Goal: Task Accomplishment & Management: Use online tool/utility

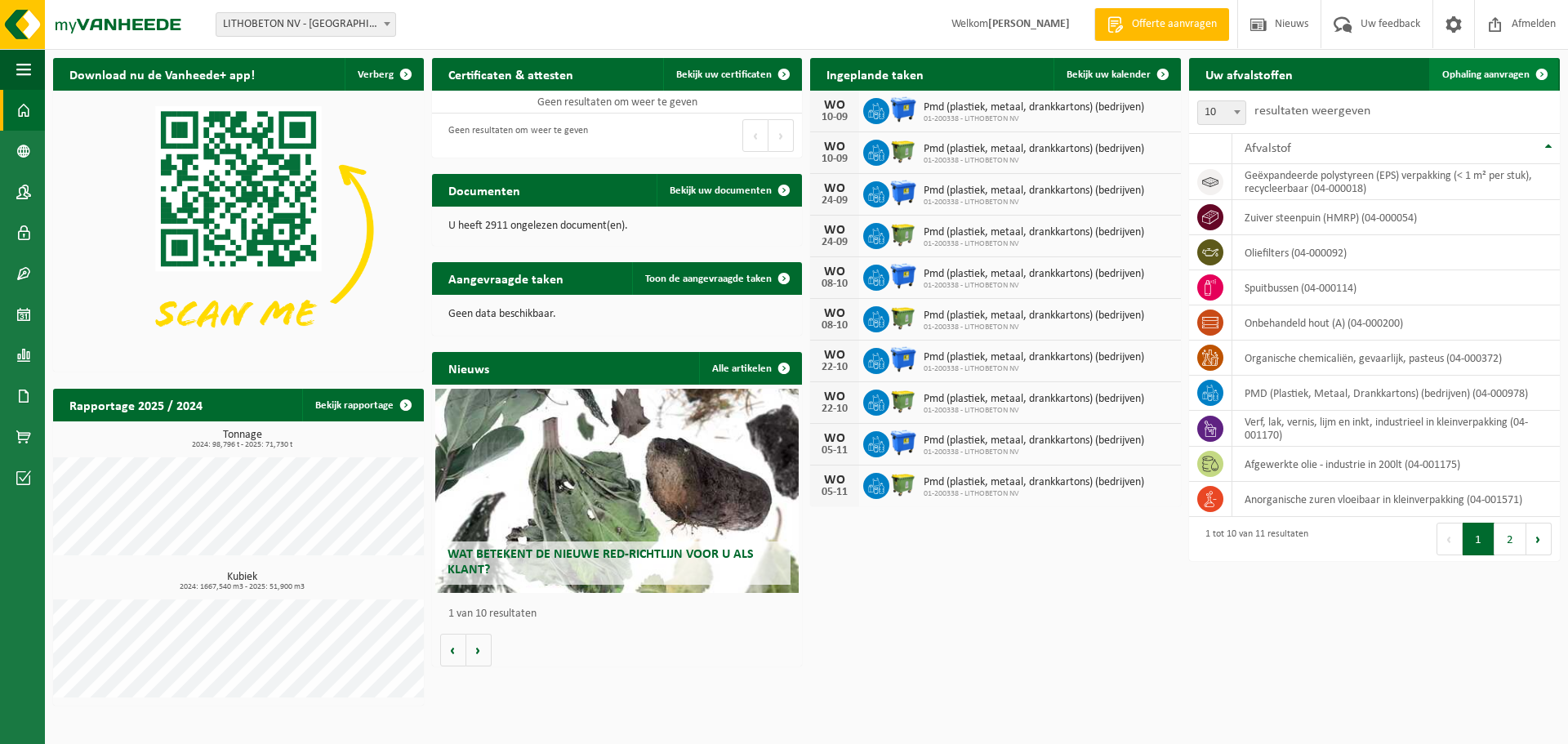
click at [606, 68] on link "Ophaling aanvragen" at bounding box center [1493, 74] width 129 height 33
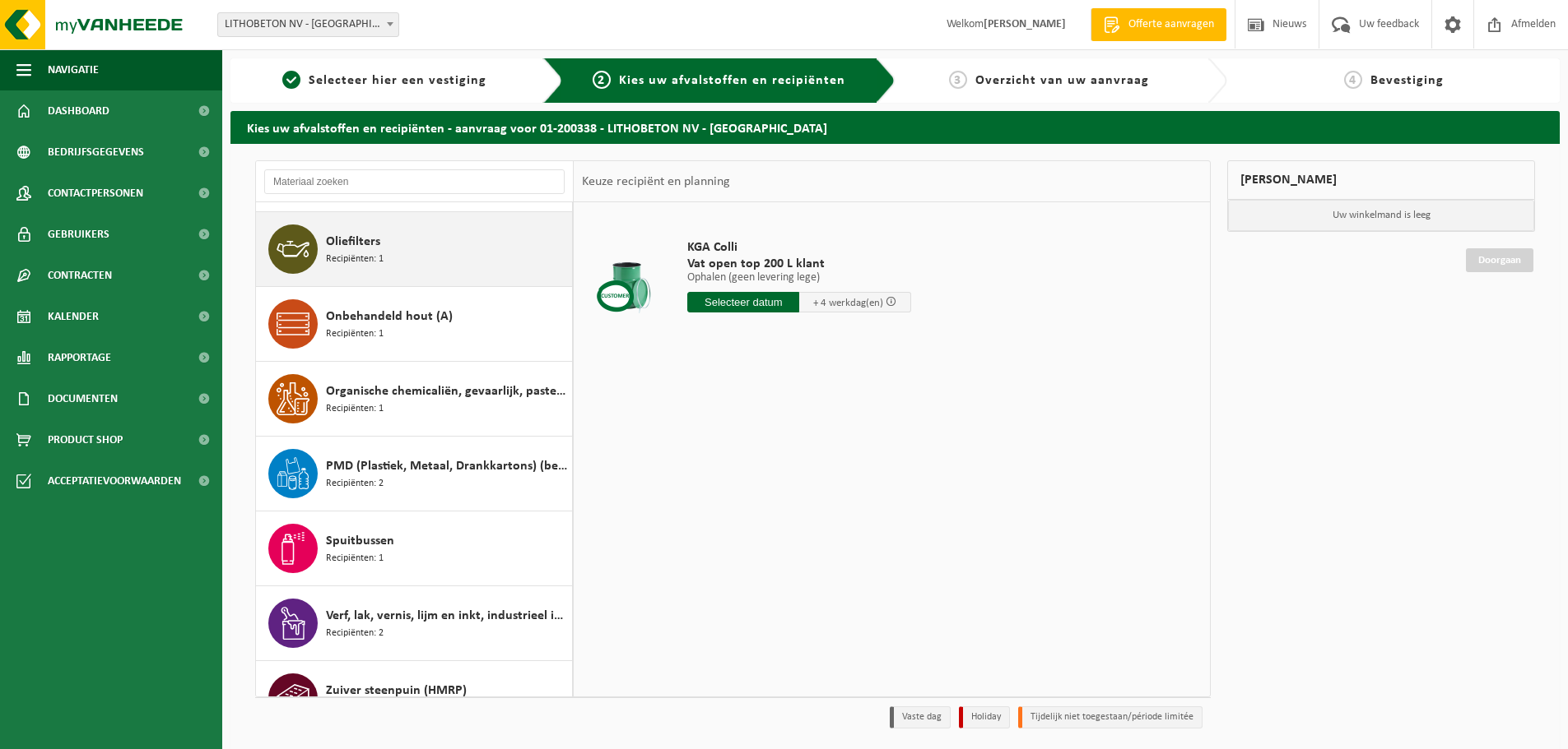
scroll to position [328, 0]
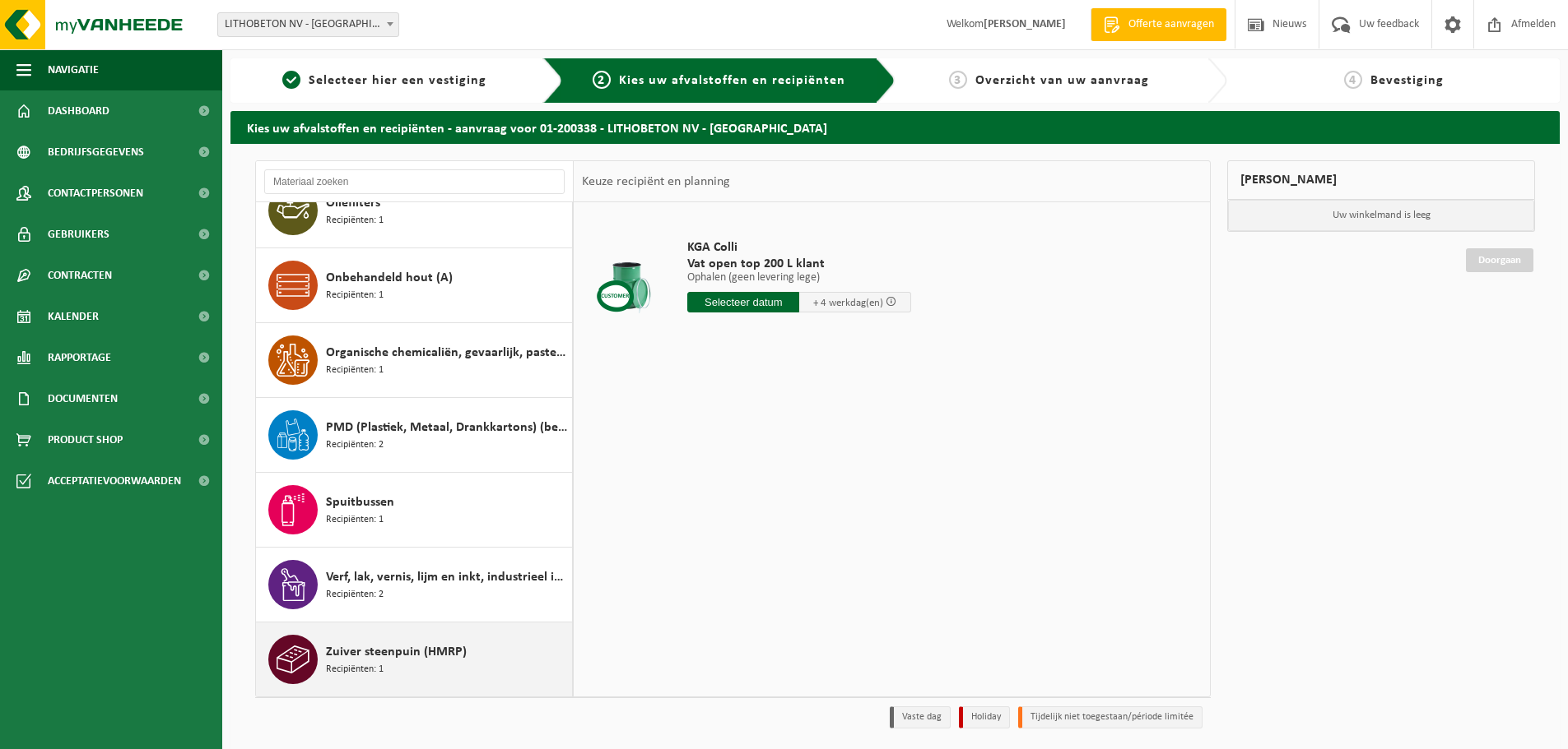
click at [412, 662] on div "Zuiver steenpuin (HMRP) Recipiënten: 1" at bounding box center [446, 659] width 242 height 50
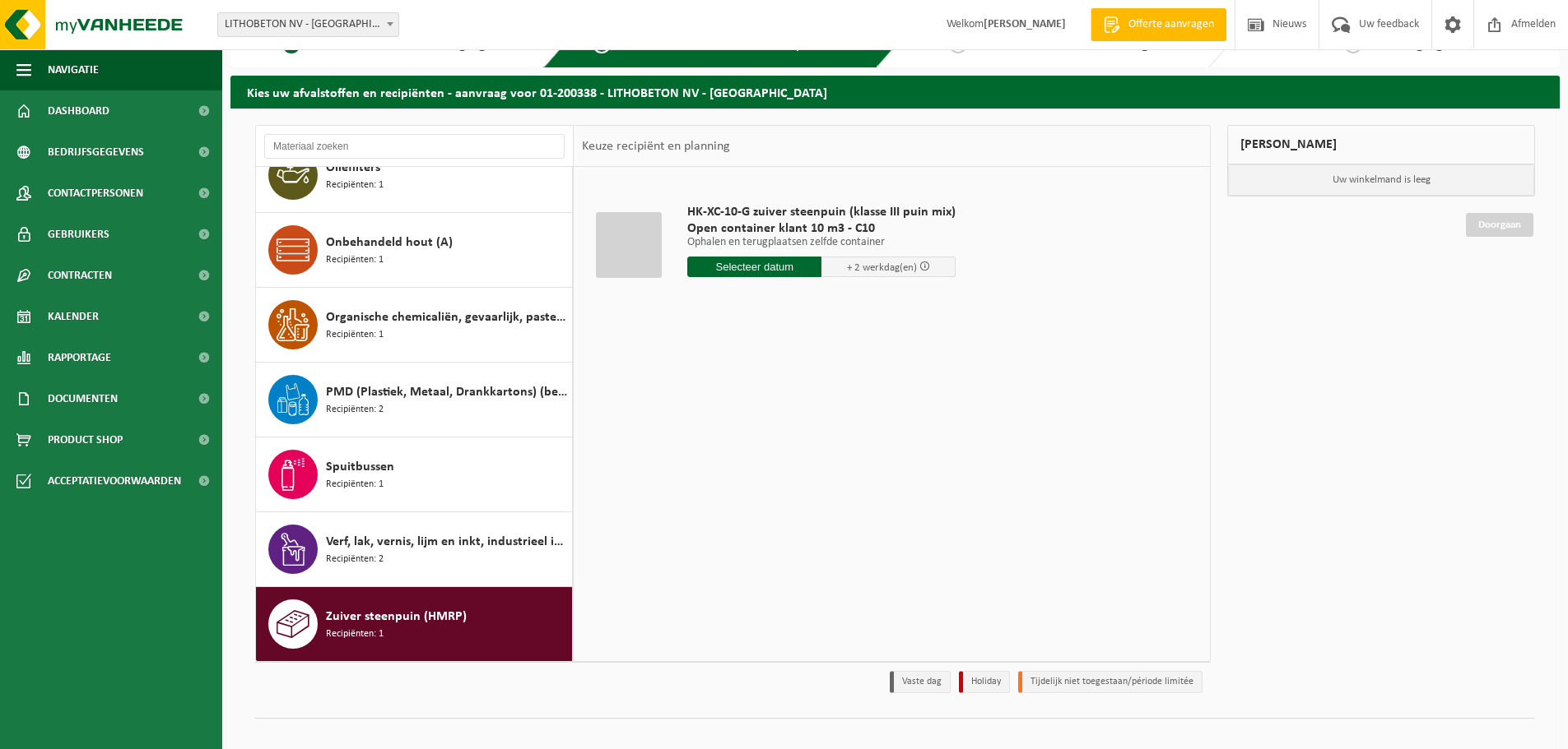
scroll to position [54, 0]
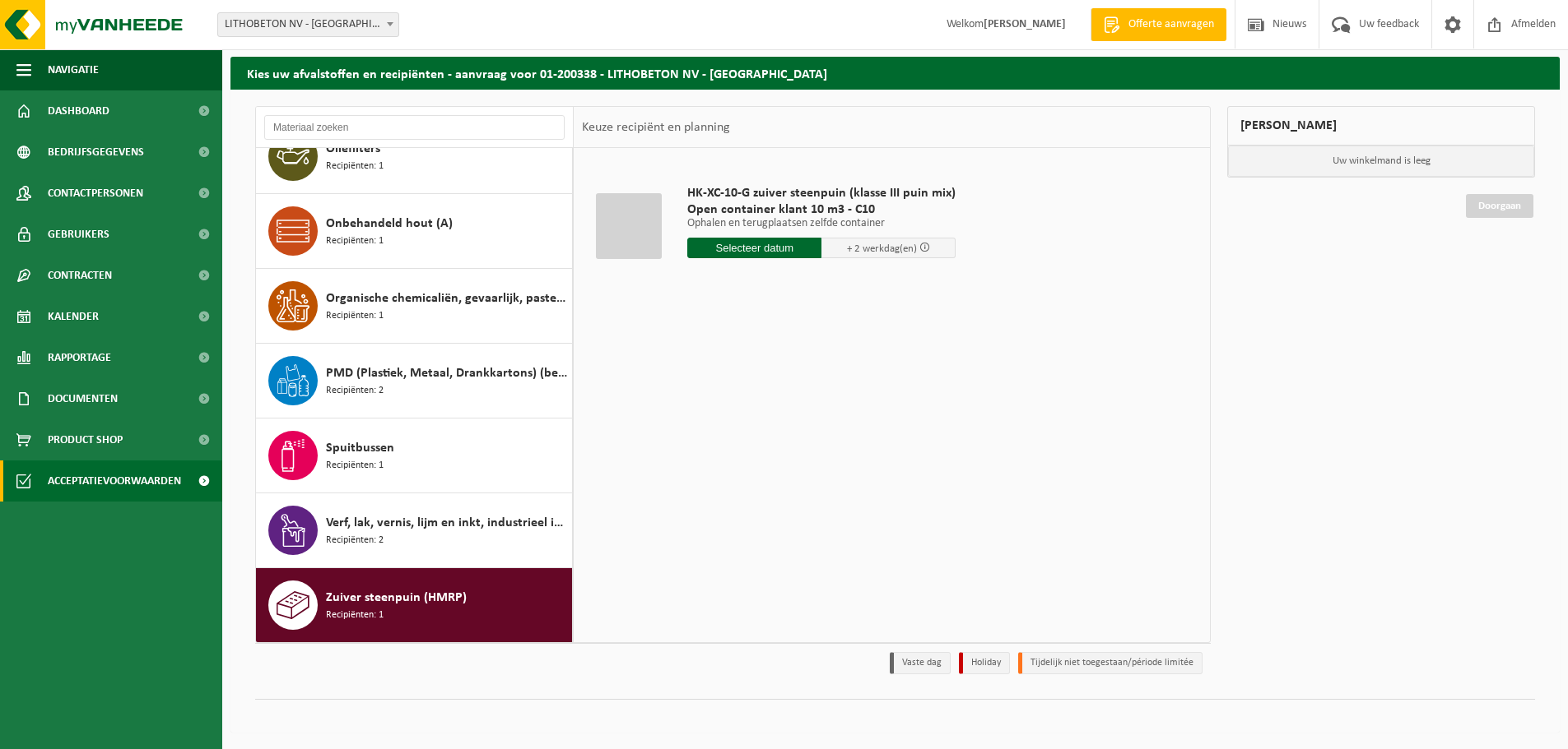
click at [82, 477] on span "Acceptatievoorwaarden" at bounding box center [114, 481] width 133 height 41
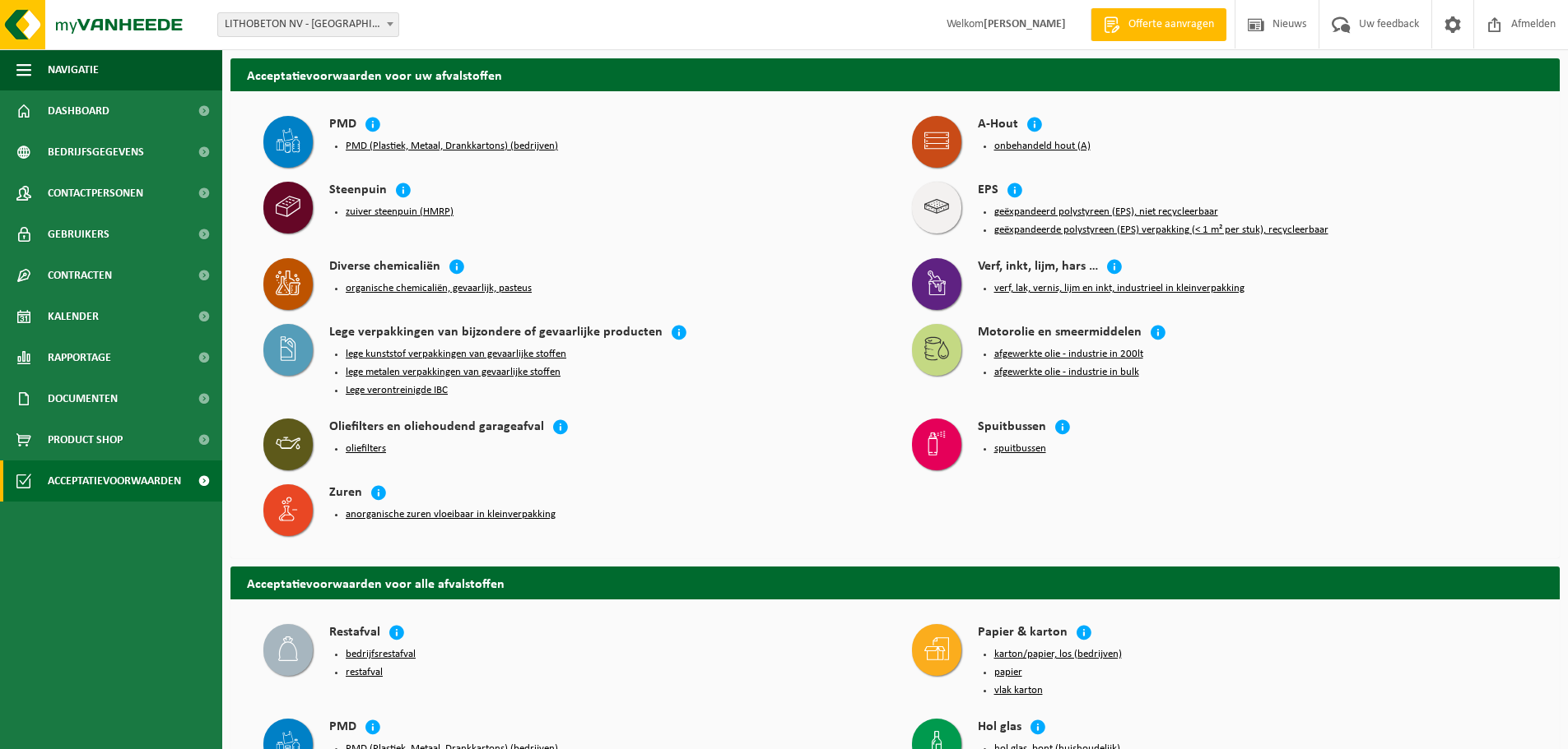
click at [435, 209] on button "zuiver steenpuin (HMRP)" at bounding box center [400, 212] width 108 height 13
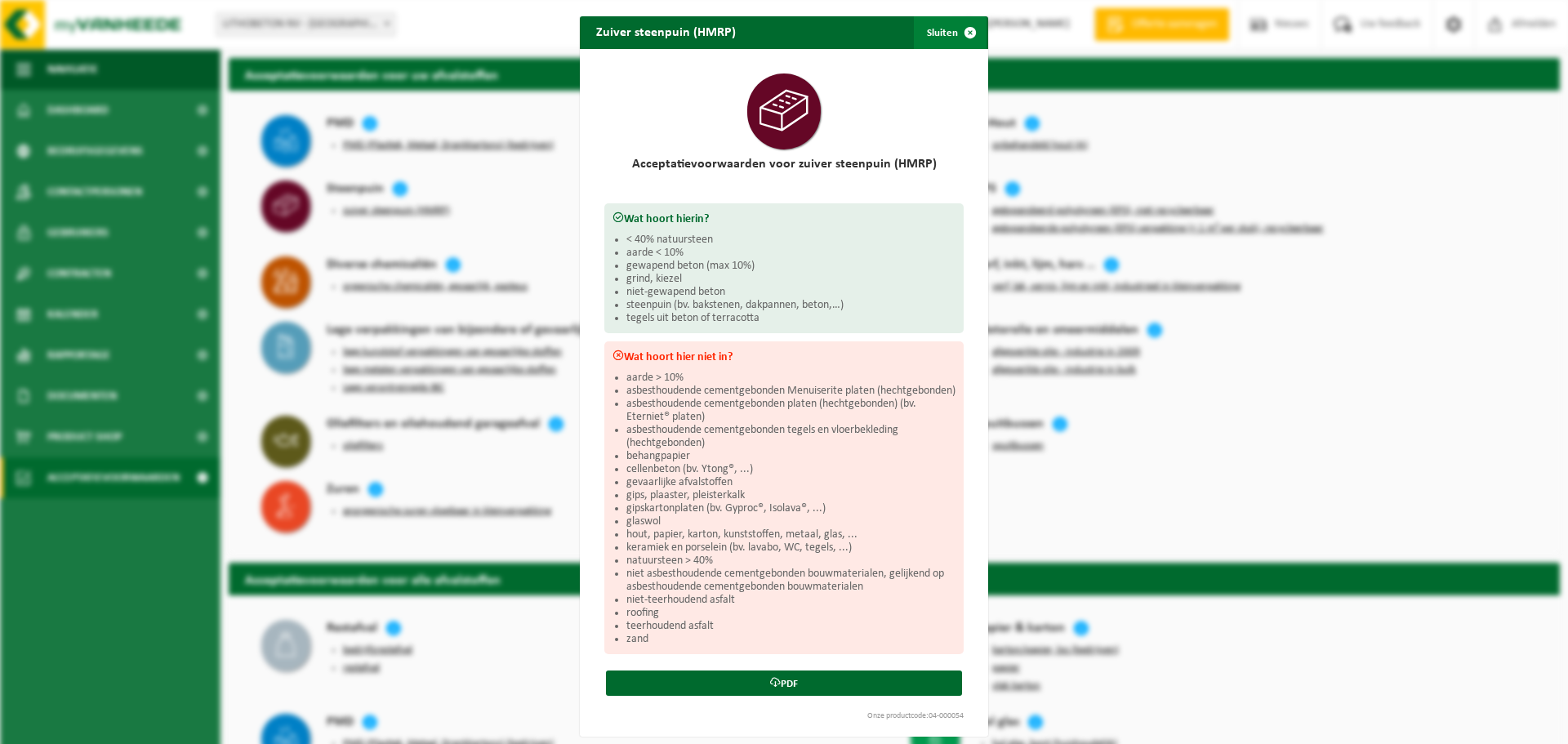
click at [934, 41] on button "Sluiten" at bounding box center [949, 33] width 73 height 33
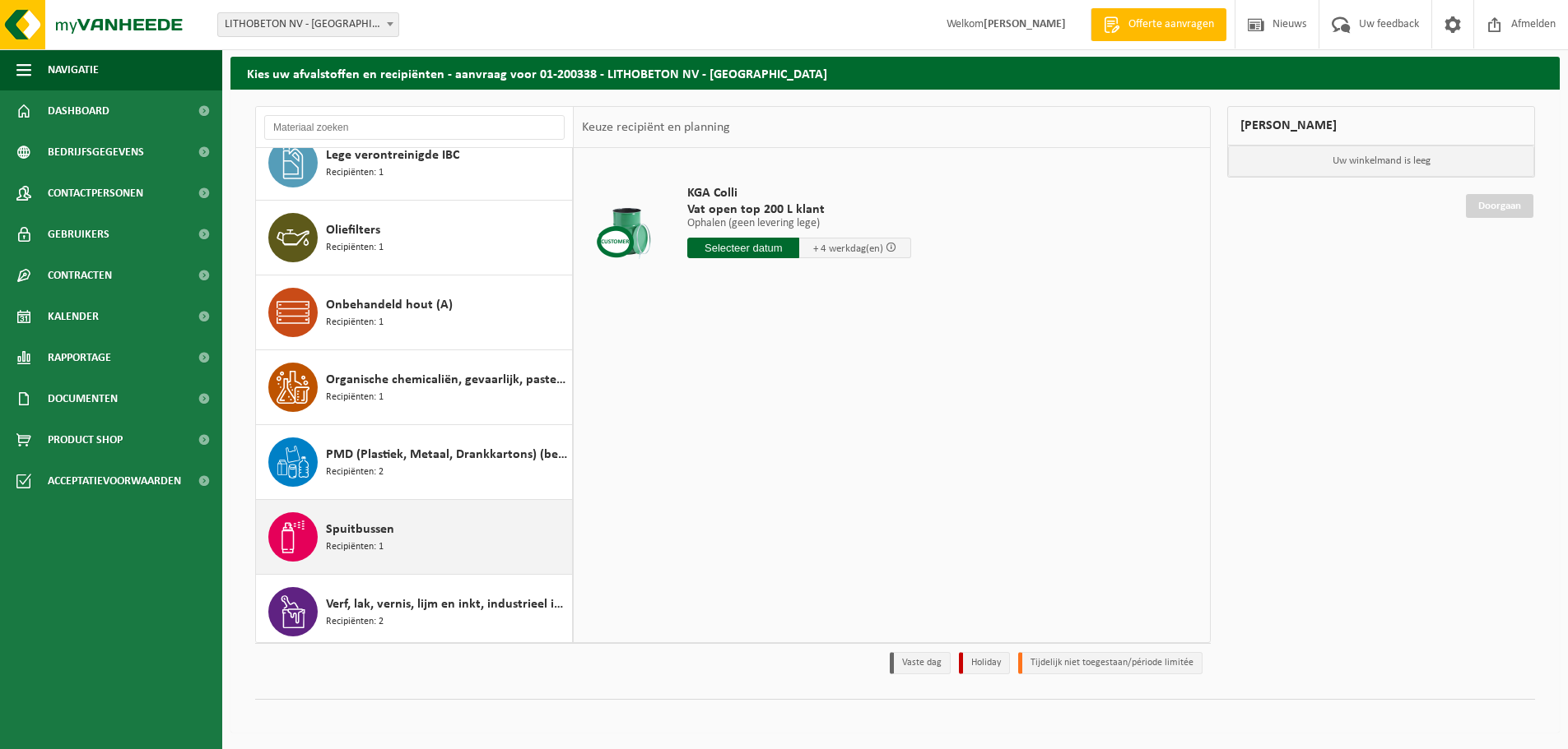
scroll to position [328, 0]
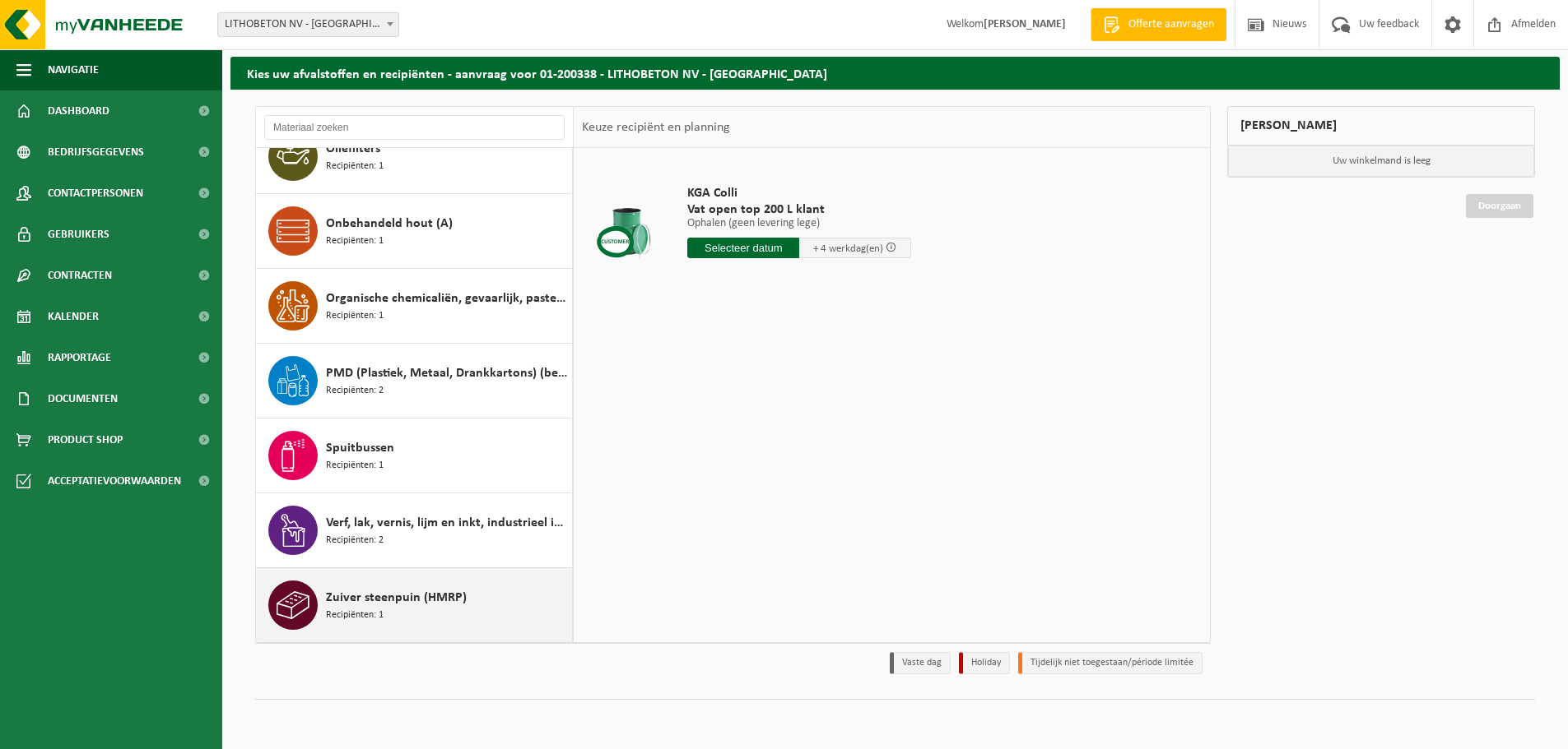
click at [395, 605] on span "Zuiver steenpuin (HMRP)" at bounding box center [396, 598] width 141 height 20
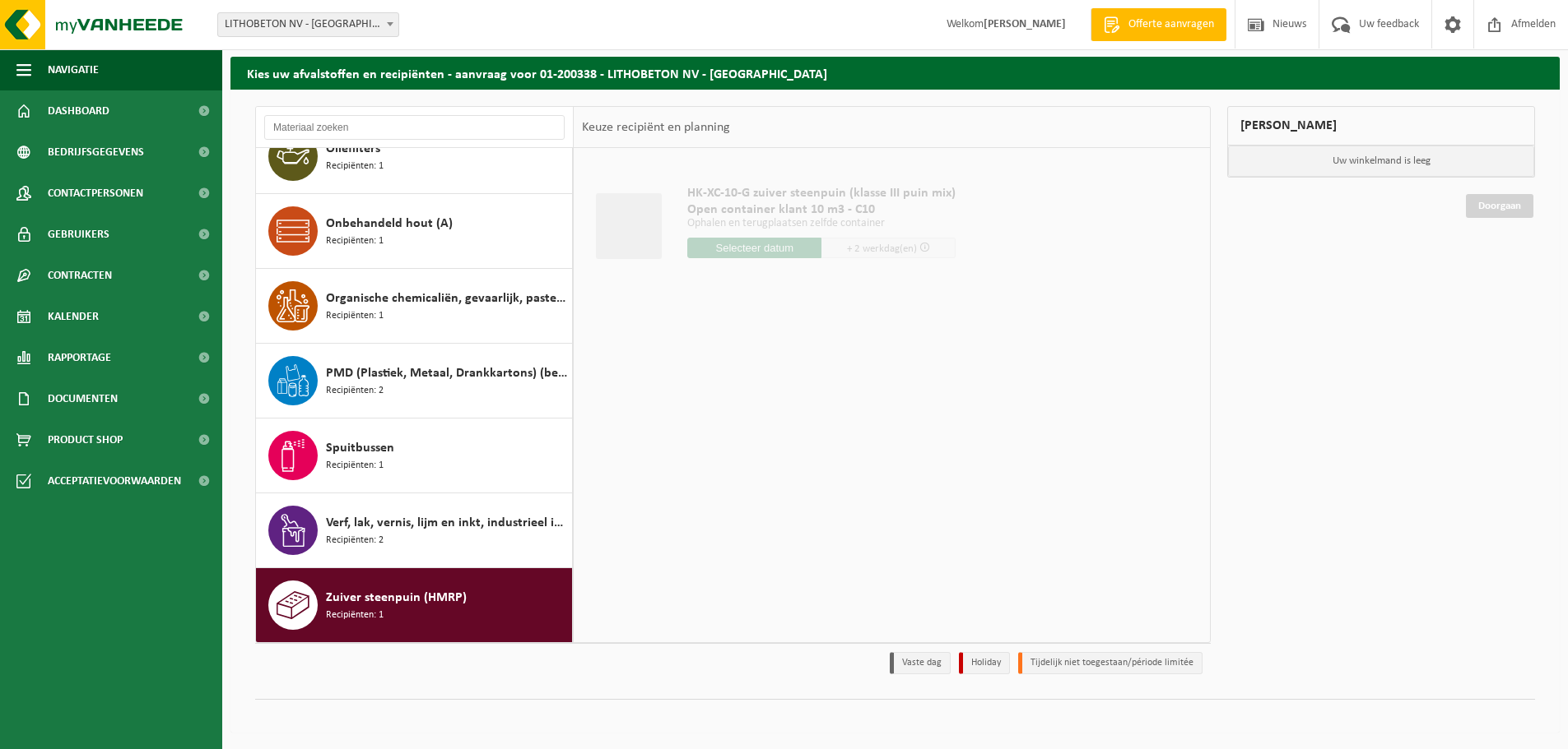
click at [751, 239] on input "text" at bounding box center [754, 247] width 134 height 20
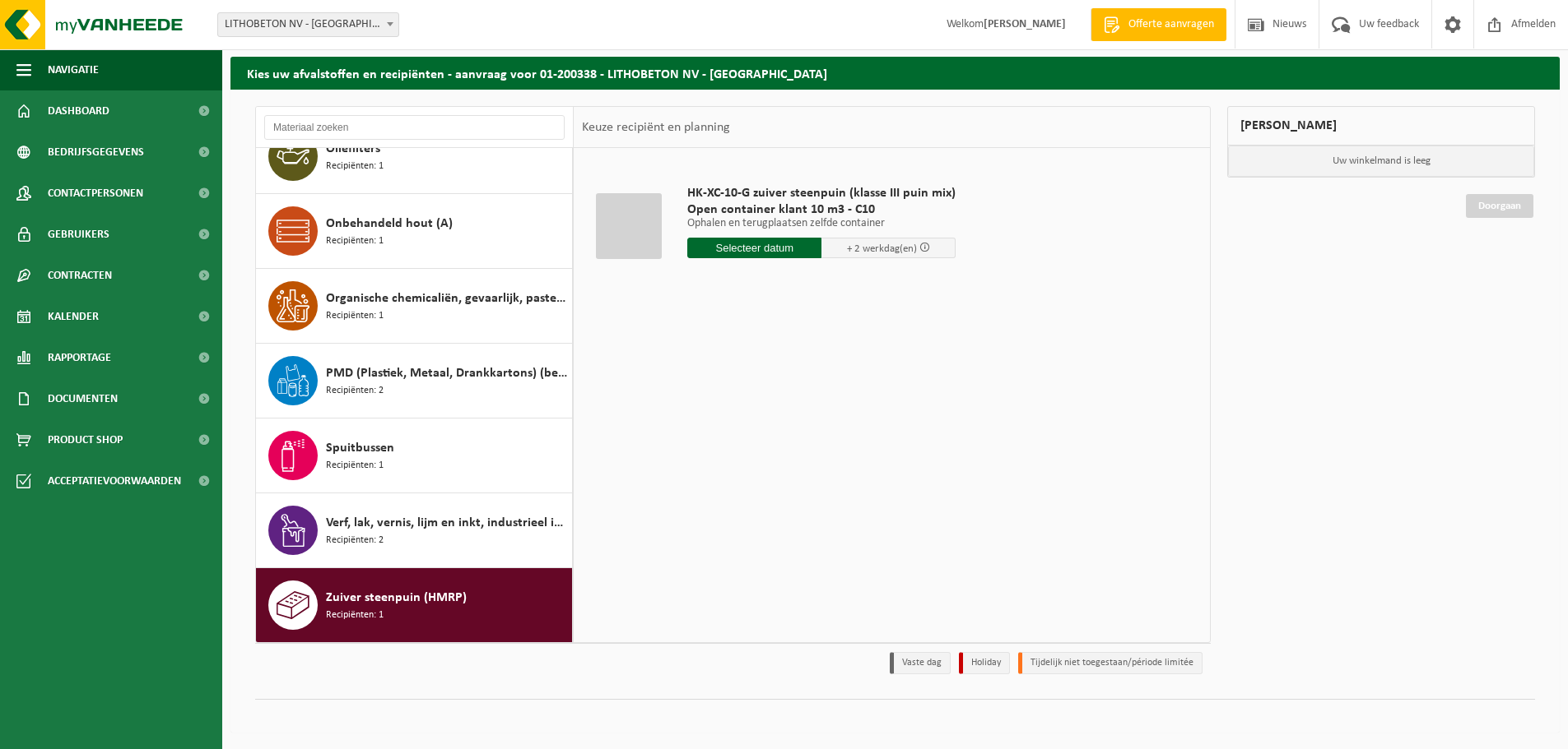
click at [463, 584] on div "Zuiver steenpuin (HMRP) Recipiënten: 1" at bounding box center [446, 605] width 242 height 50
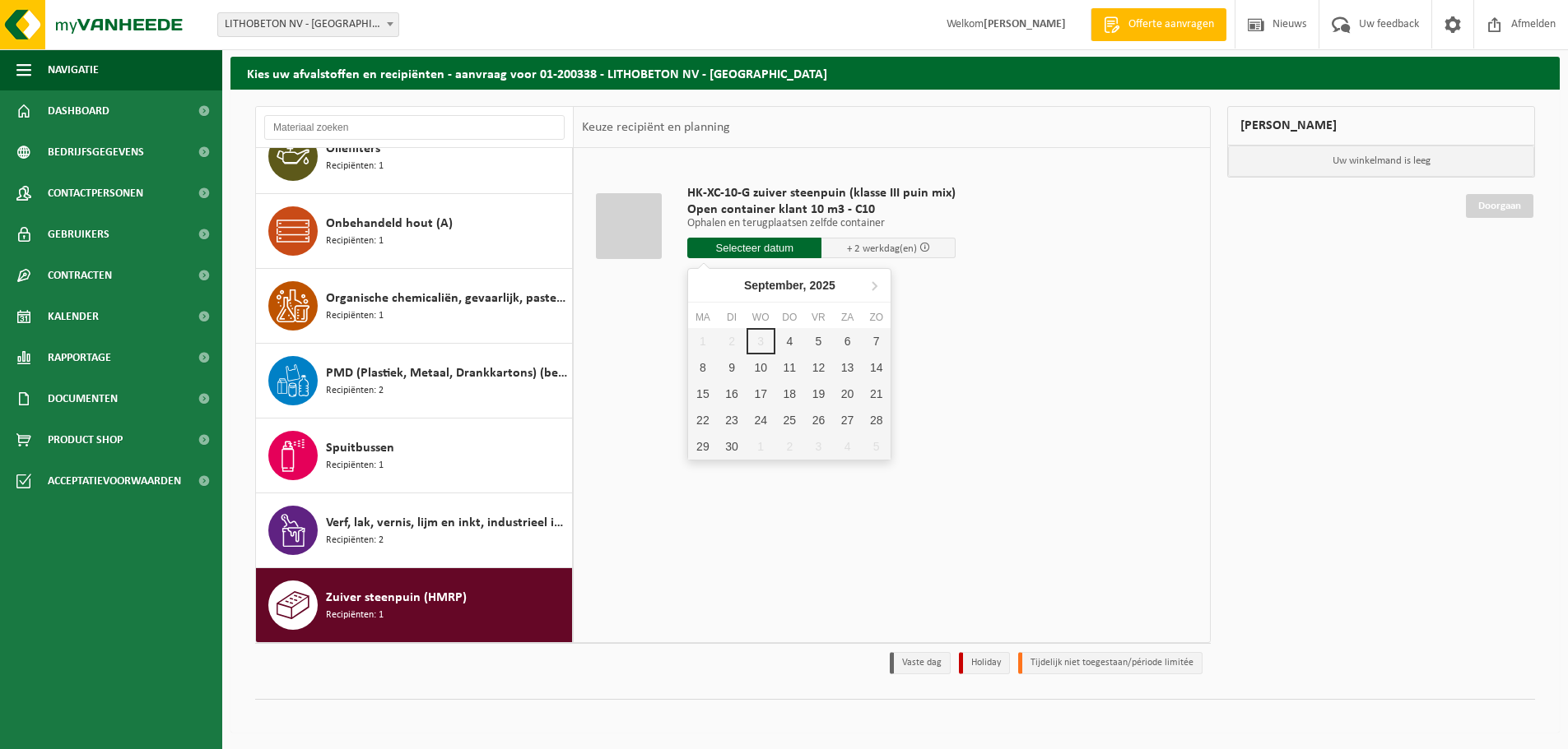
click at [759, 246] on input "text" at bounding box center [754, 247] width 134 height 20
click at [787, 339] on div "4" at bounding box center [789, 341] width 28 height 27
type input "Van 2025-09-04"
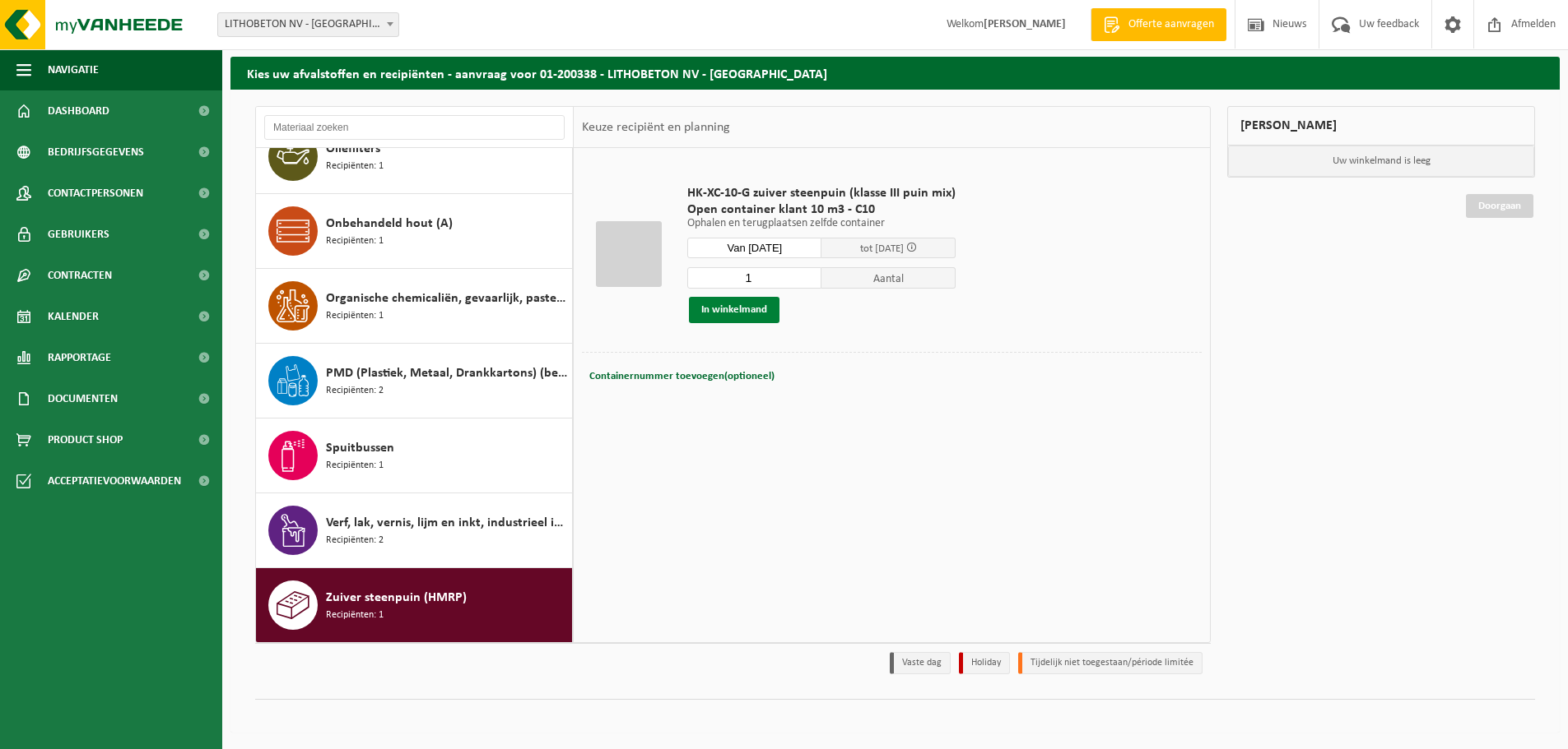
click at [755, 317] on button "In winkelmand" at bounding box center [734, 310] width 90 height 27
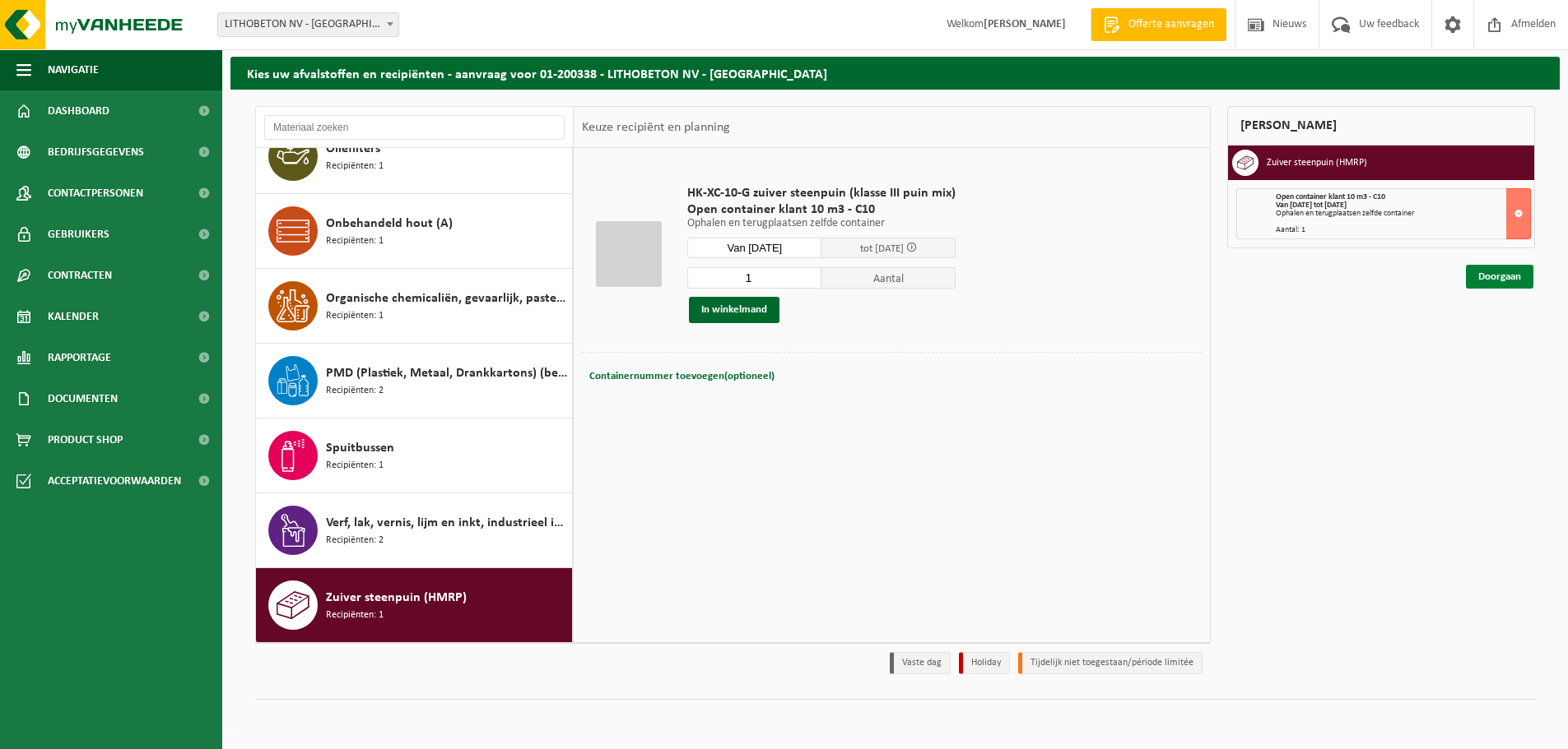
click at [1488, 281] on link "Doorgaan" at bounding box center [1500, 277] width 67 height 24
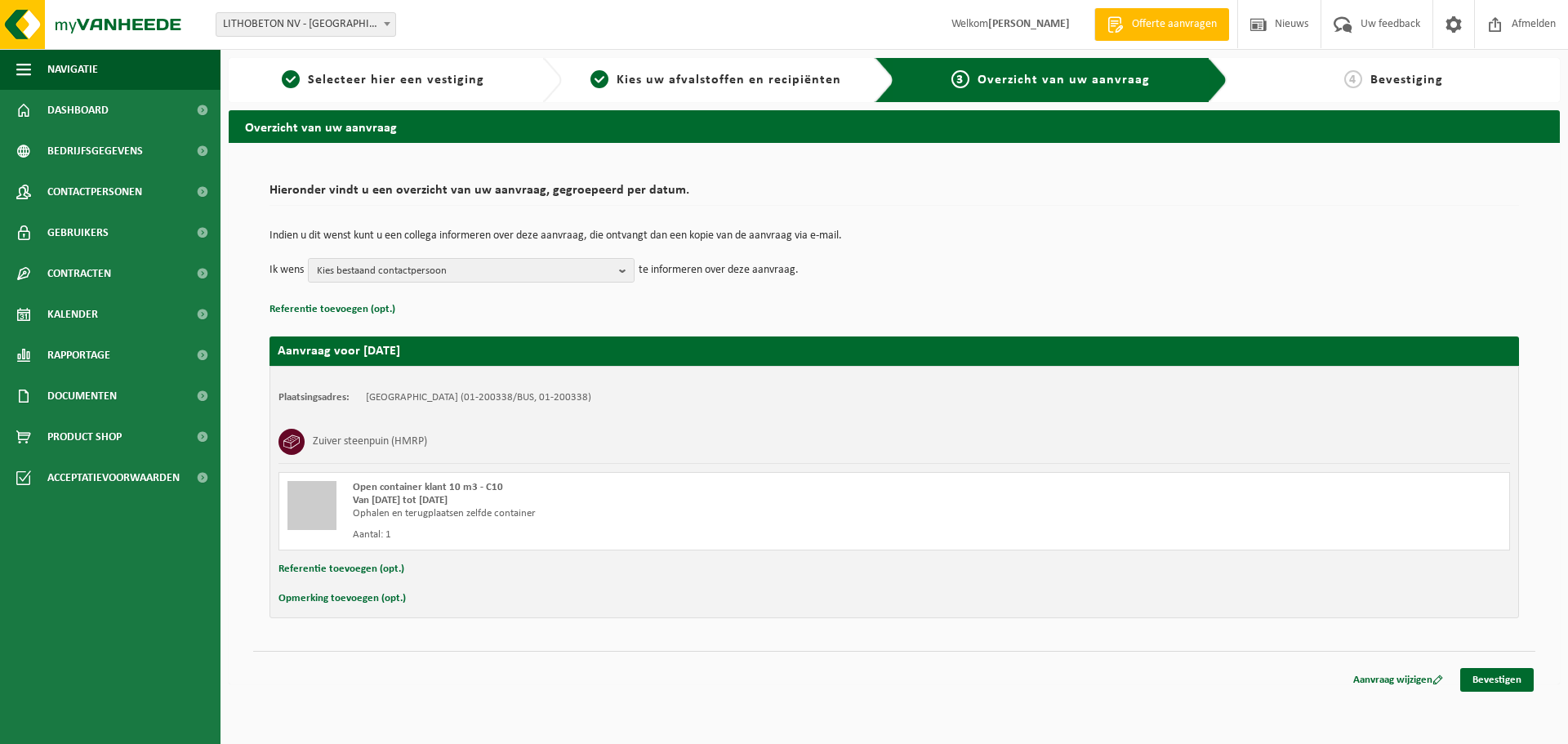
click at [367, 602] on button "Opmerking toevoegen (opt.)" at bounding box center [341, 599] width 128 height 21
click at [436, 597] on input "text" at bounding box center [926, 600] width 1135 height 25
type input "I"
type input "Kant IJzerwegstraat, hoek H11"
click at [1480, 685] on link "Bevestigen" at bounding box center [1497, 683] width 74 height 24
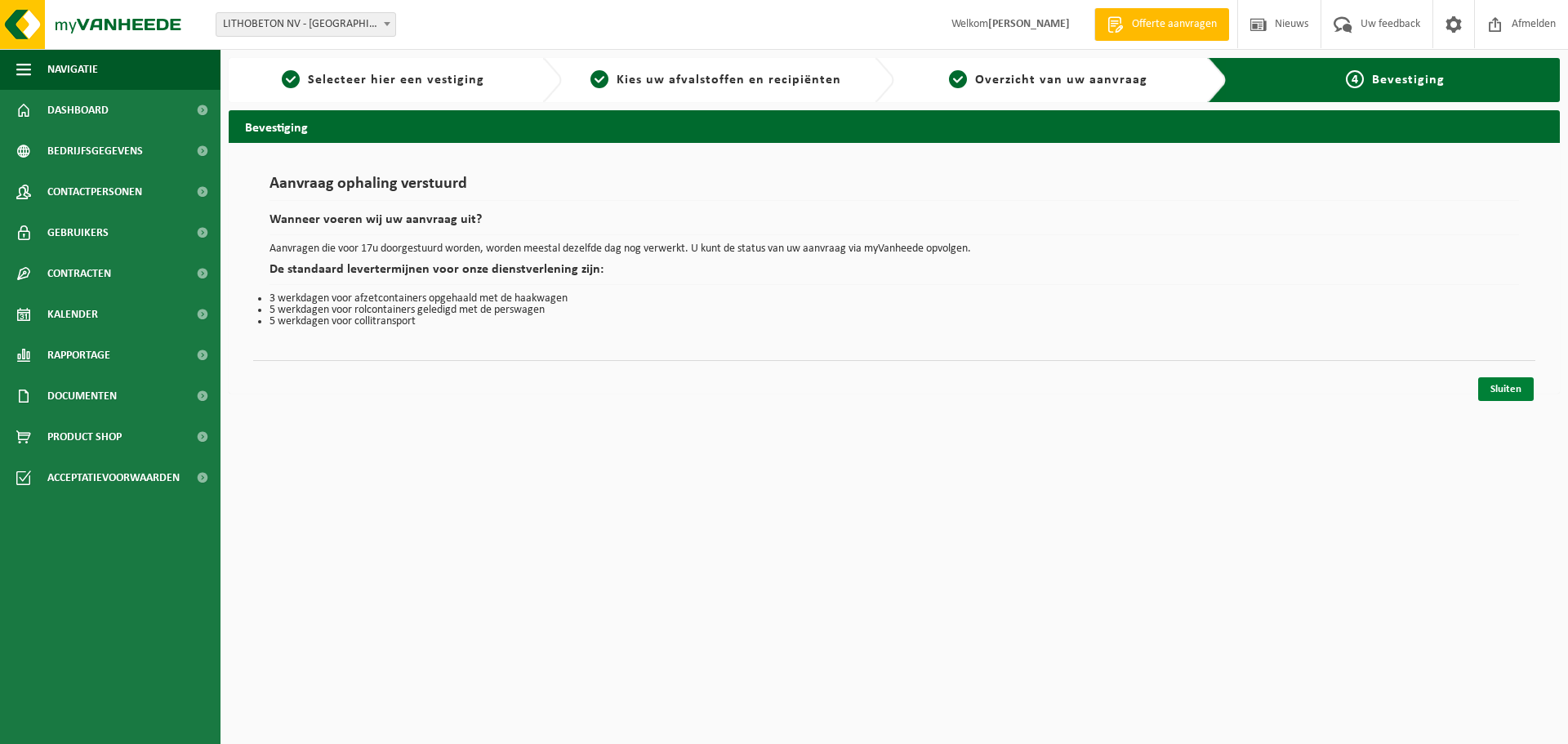
click at [1524, 389] on link "Sluiten" at bounding box center [1506, 389] width 55 height 24
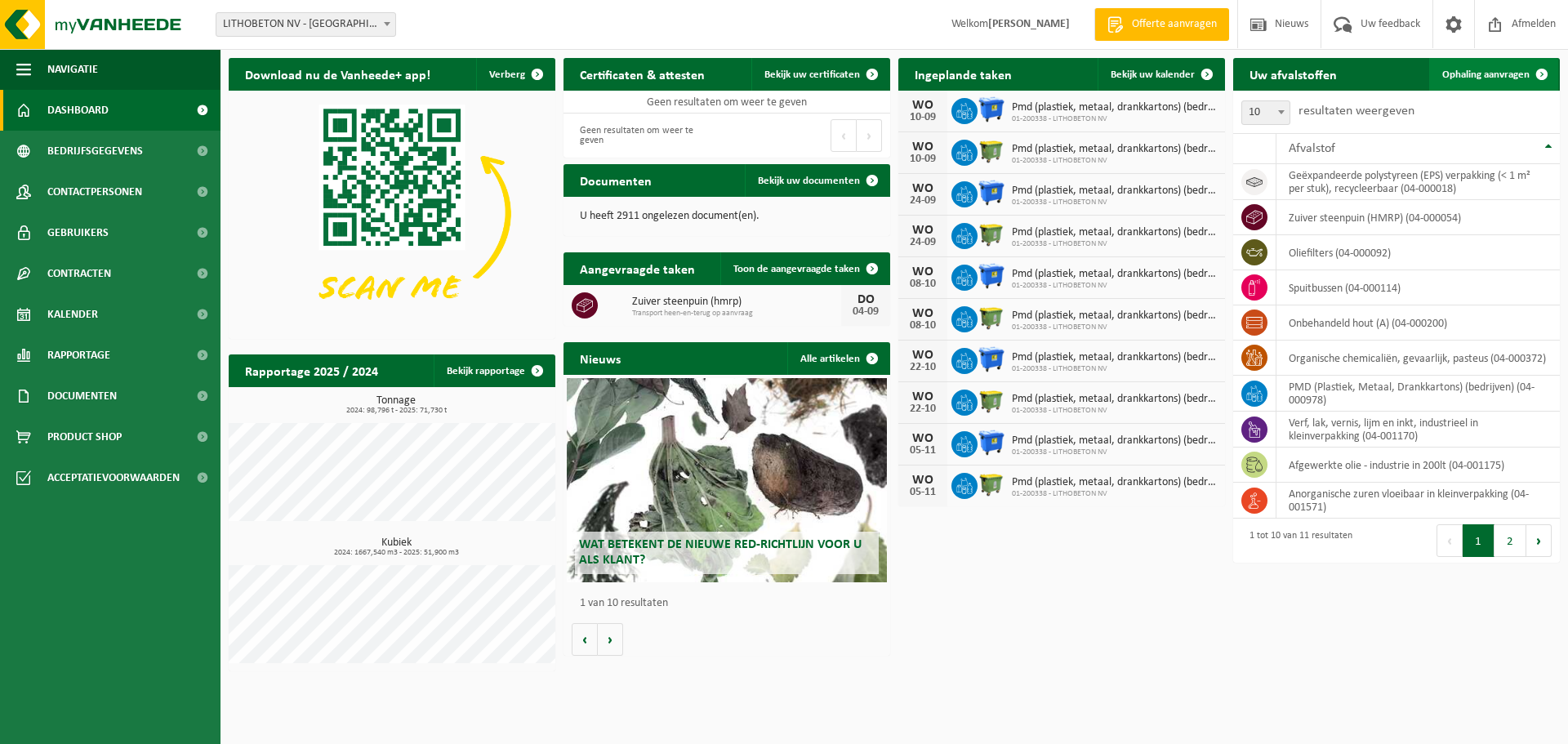
click at [1493, 63] on link "Ophaling aanvragen" at bounding box center [1493, 74] width 129 height 33
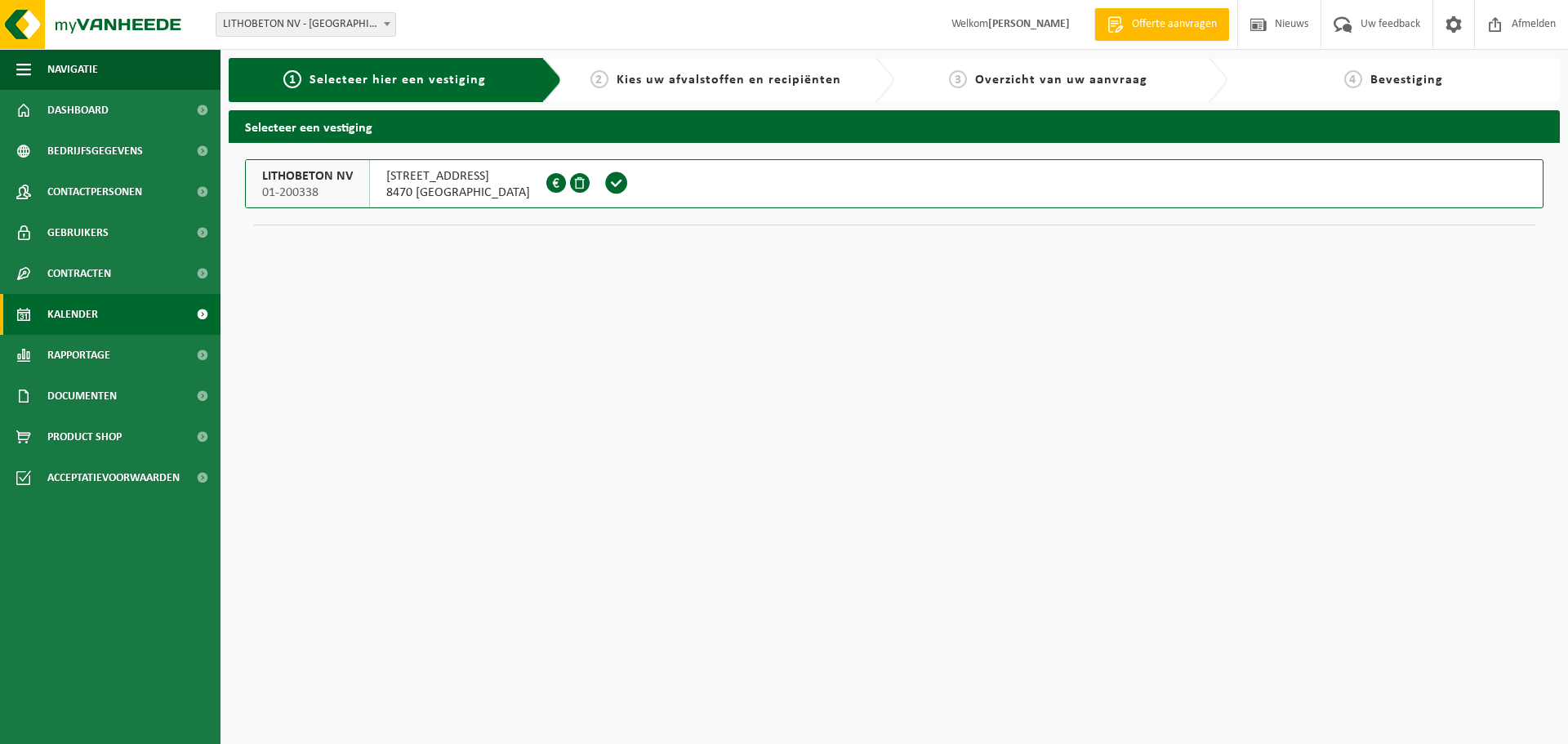
click at [74, 310] on span "Kalender" at bounding box center [73, 314] width 51 height 41
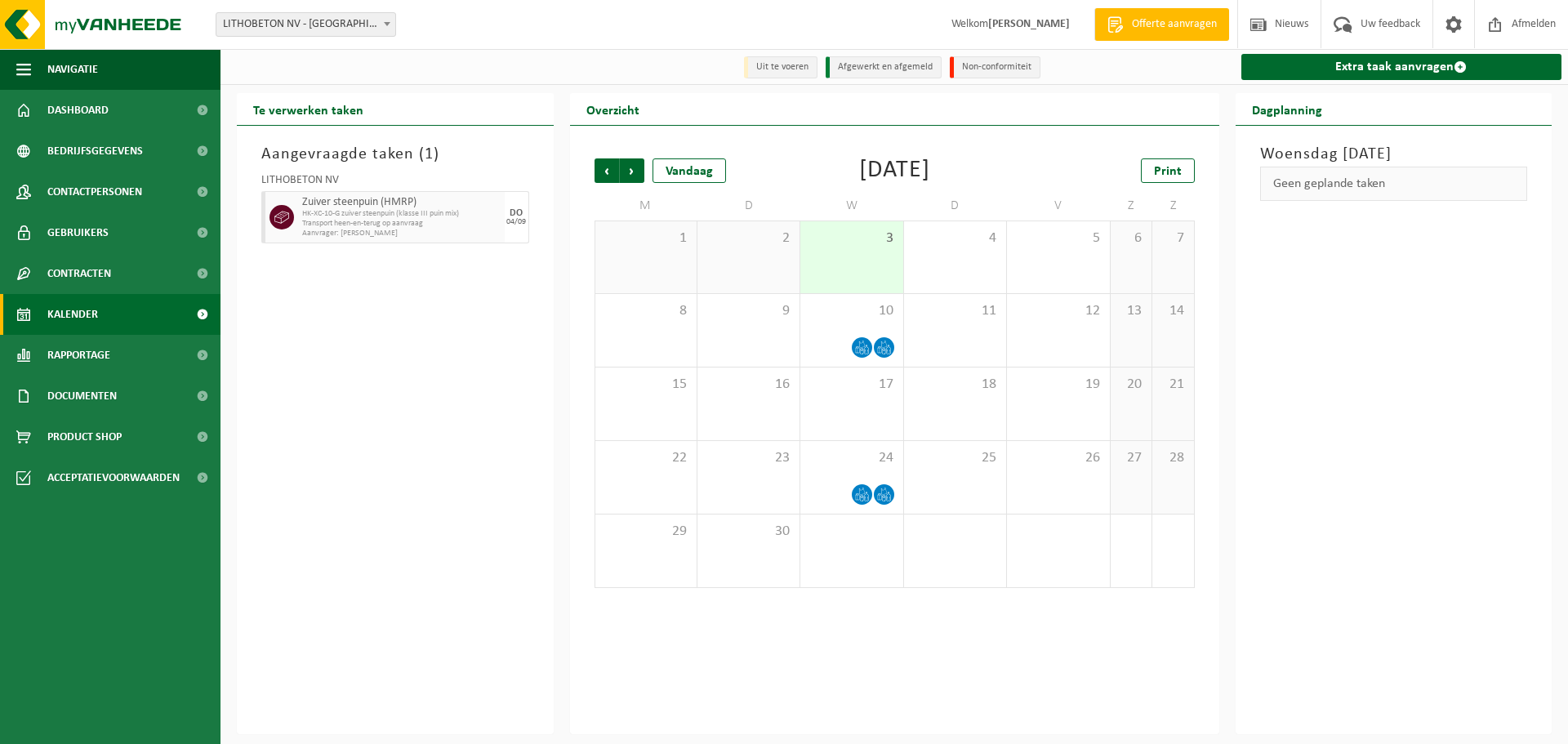
click at [854, 267] on div "3" at bounding box center [851, 257] width 102 height 72
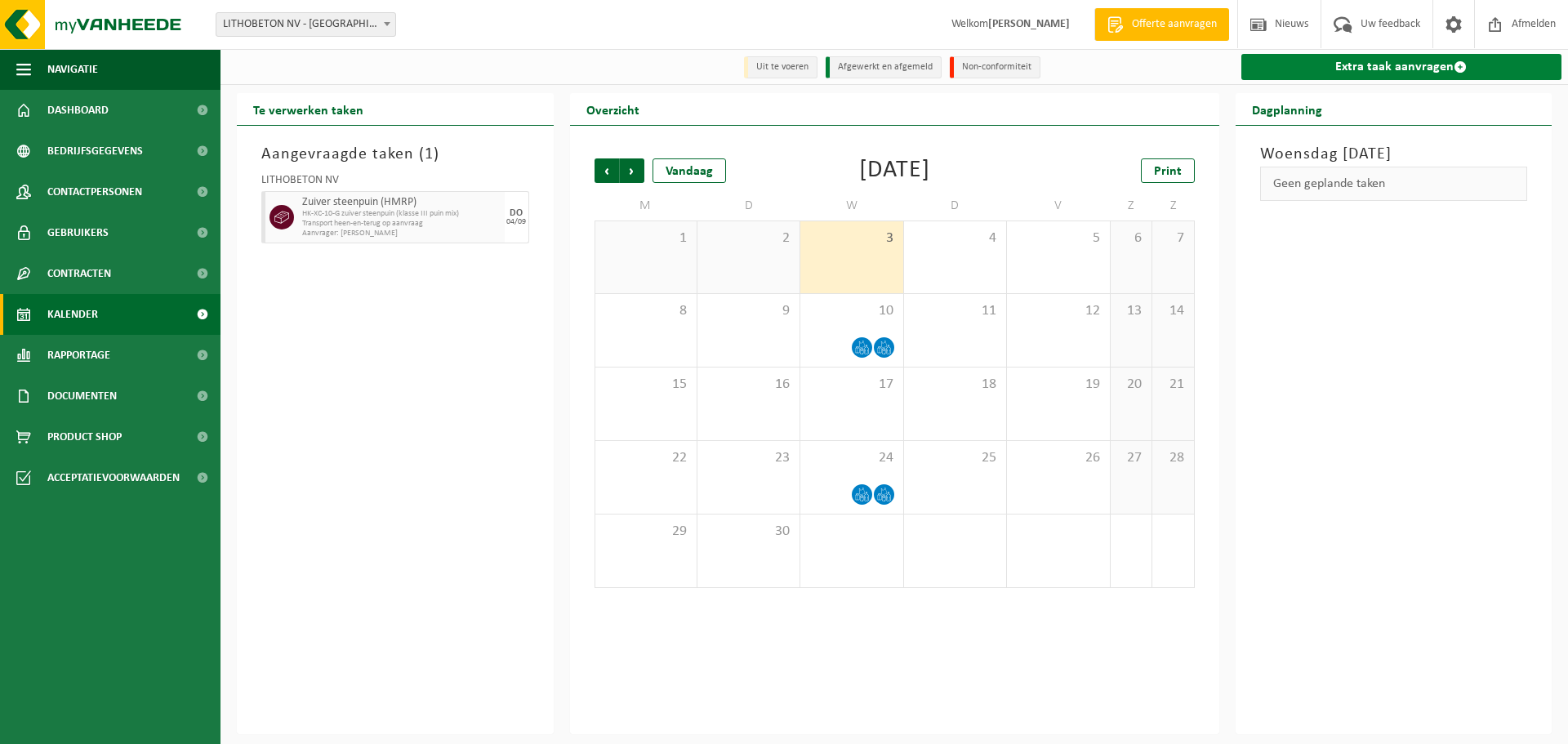
click at [1360, 61] on link "Extra taak aanvragen" at bounding box center [1402, 67] width 321 height 26
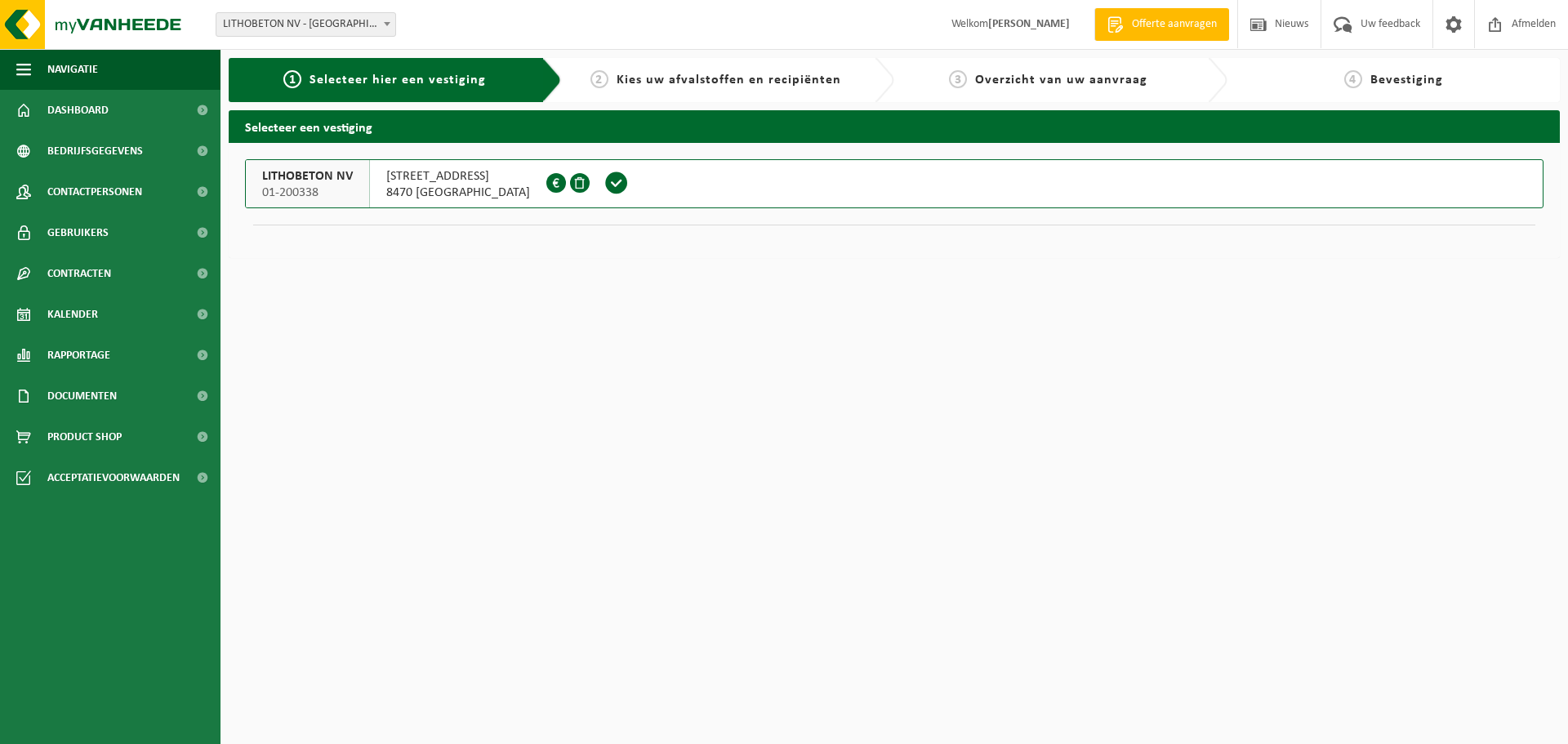
click at [604, 186] on span at bounding box center [617, 183] width 25 height 25
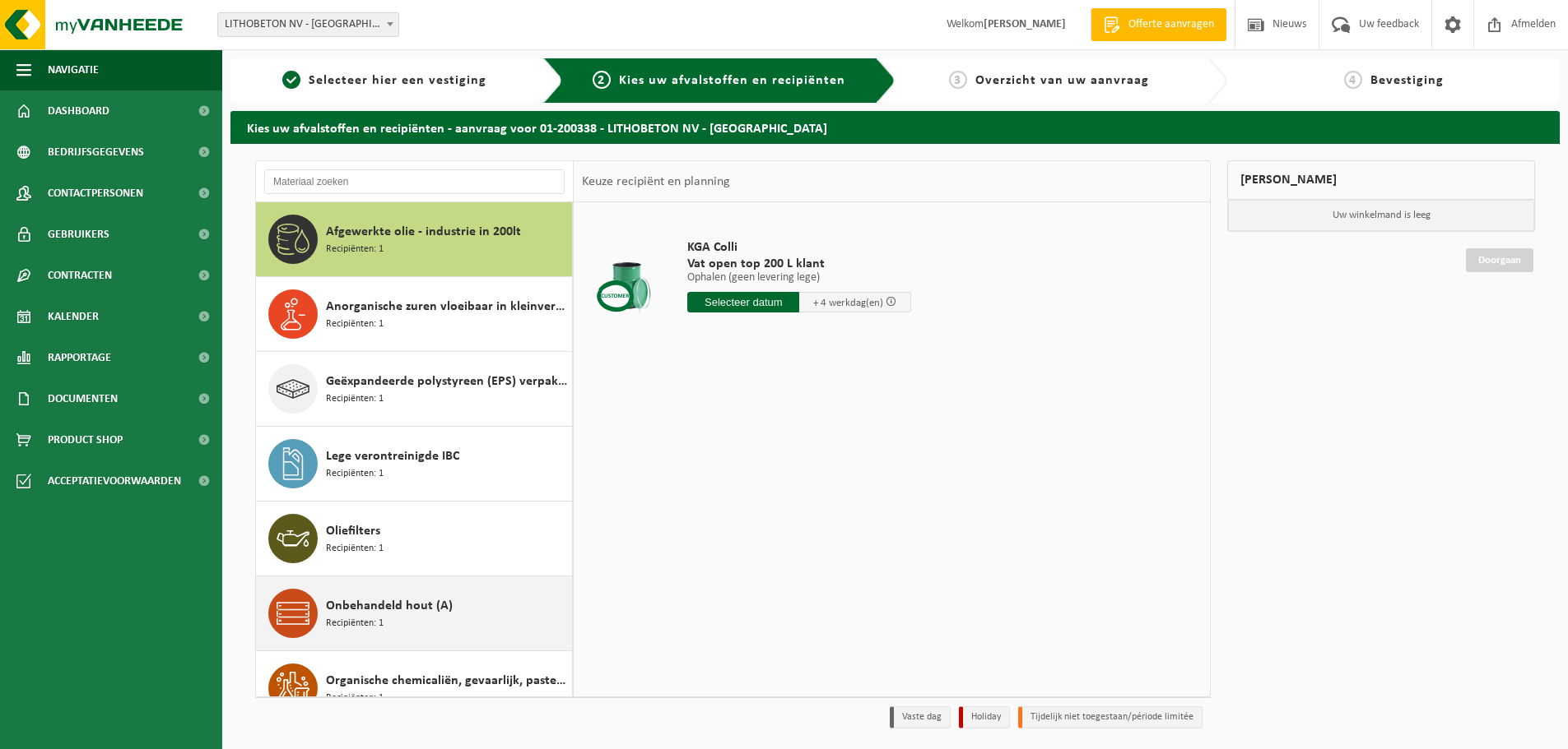
click at [435, 609] on span "Onbehandeld hout (A)" at bounding box center [388, 606] width 127 height 20
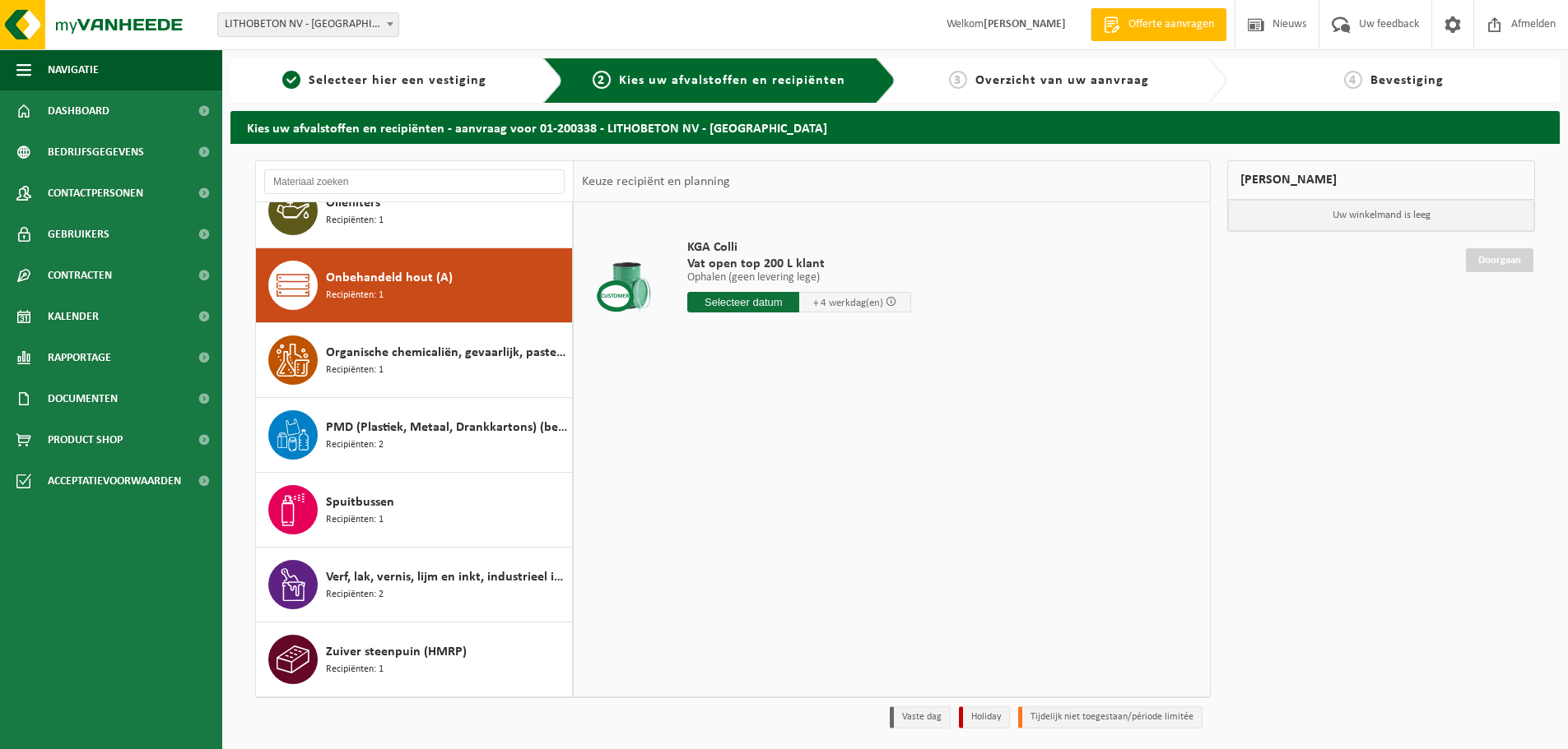
scroll to position [328, 0]
click at [749, 300] on input "text" at bounding box center [743, 301] width 112 height 20
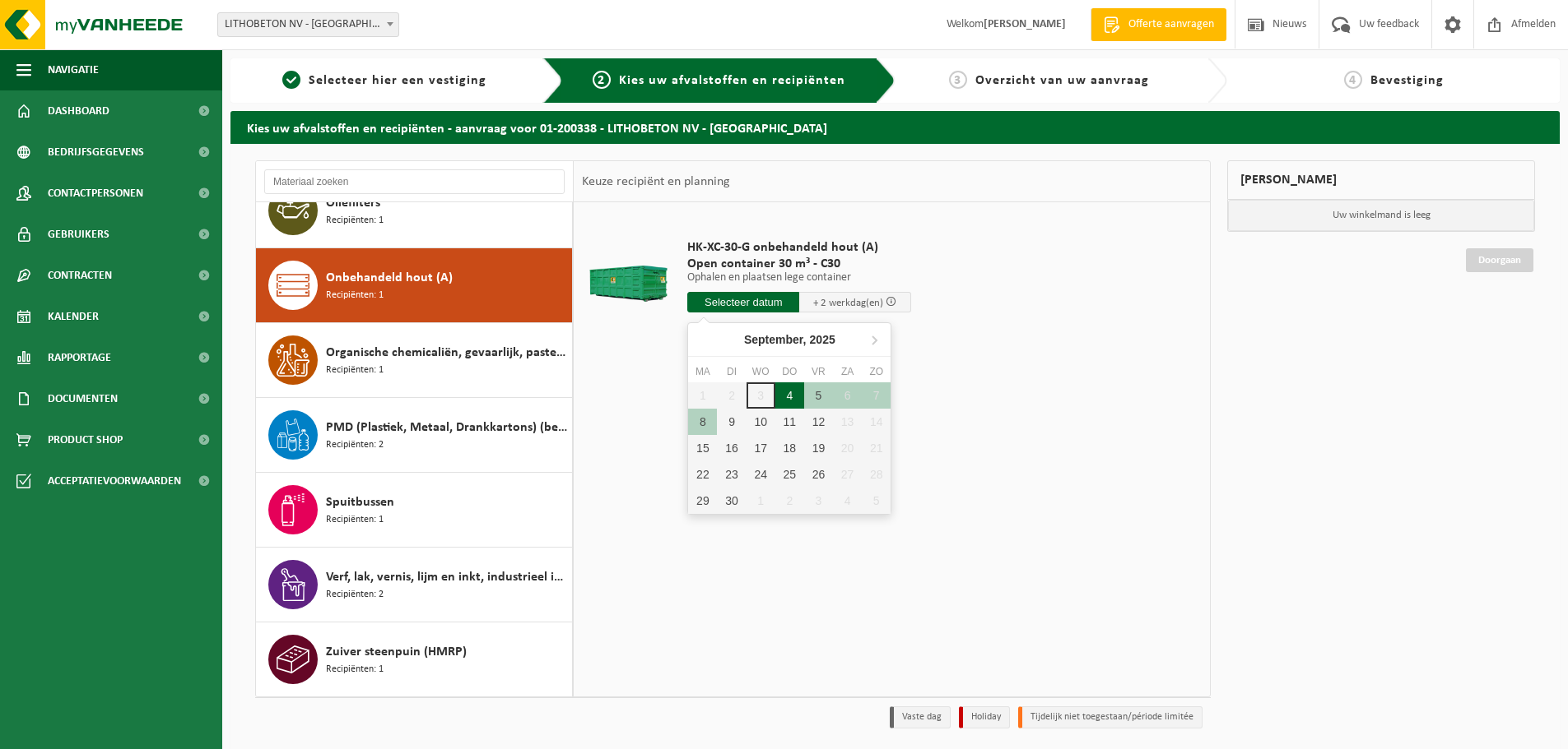
click at [784, 396] on div "4" at bounding box center [789, 396] width 28 height 27
type input "Van 2025-09-04"
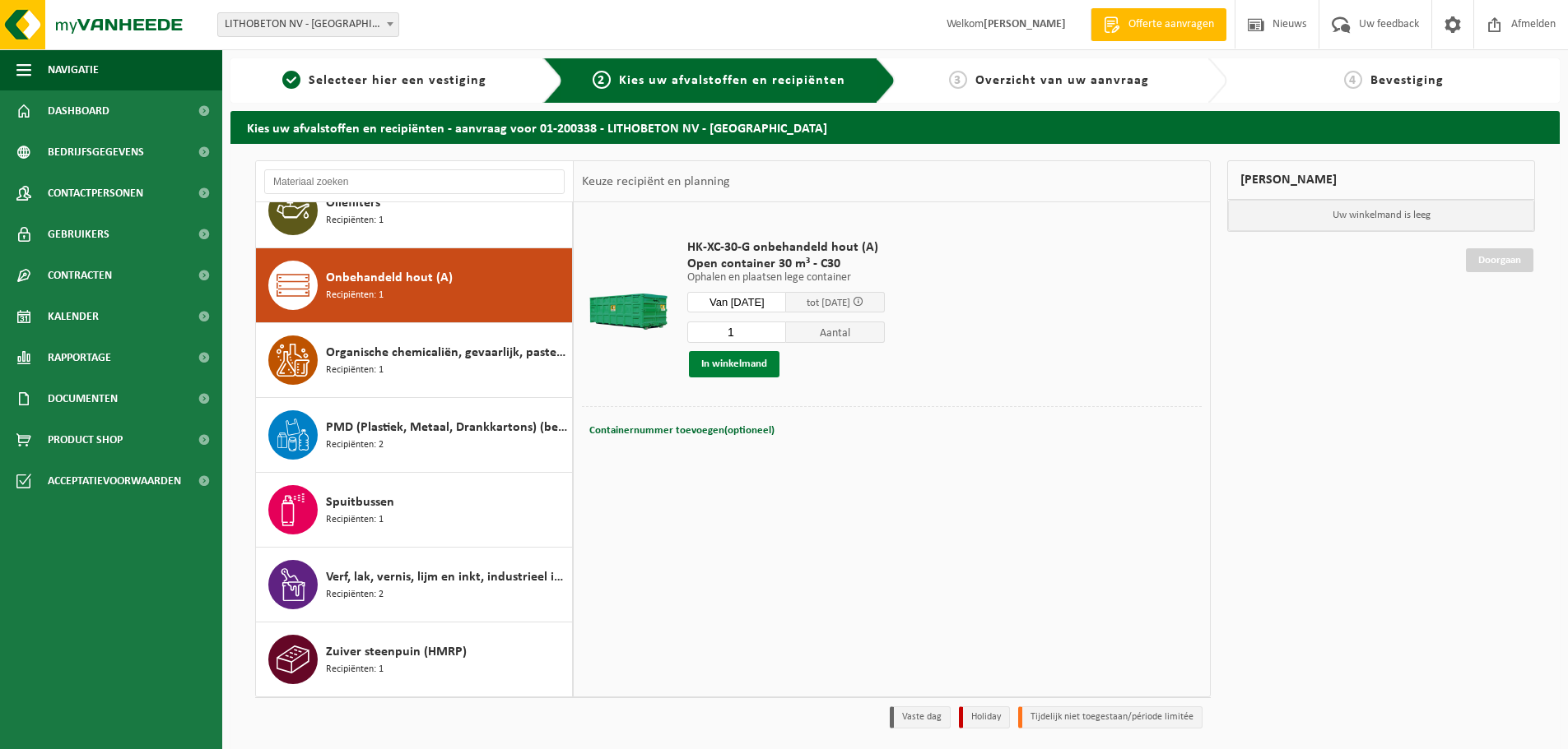
click at [749, 370] on button "In winkelmand" at bounding box center [734, 364] width 90 height 27
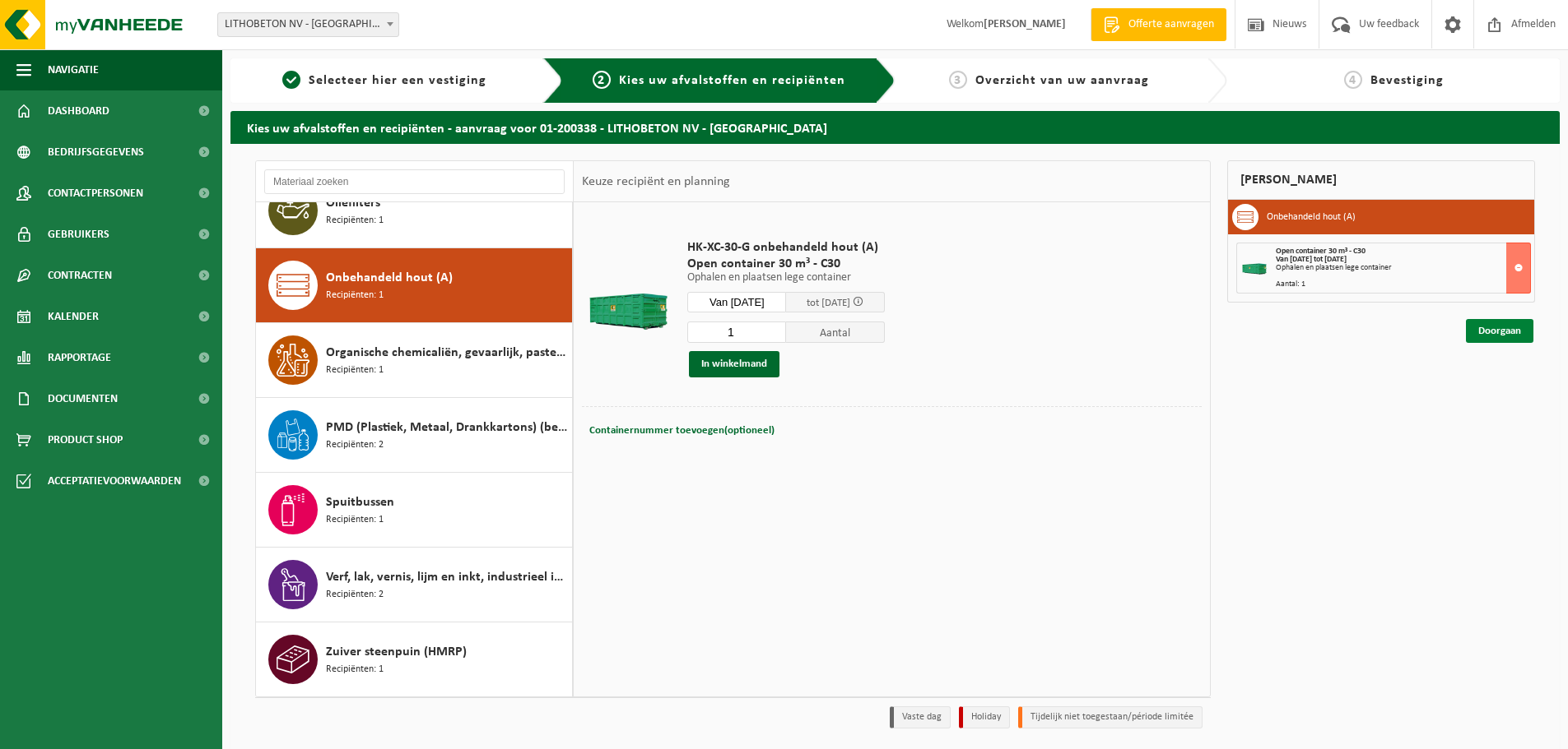
click at [1491, 332] on link "Doorgaan" at bounding box center [1500, 331] width 67 height 24
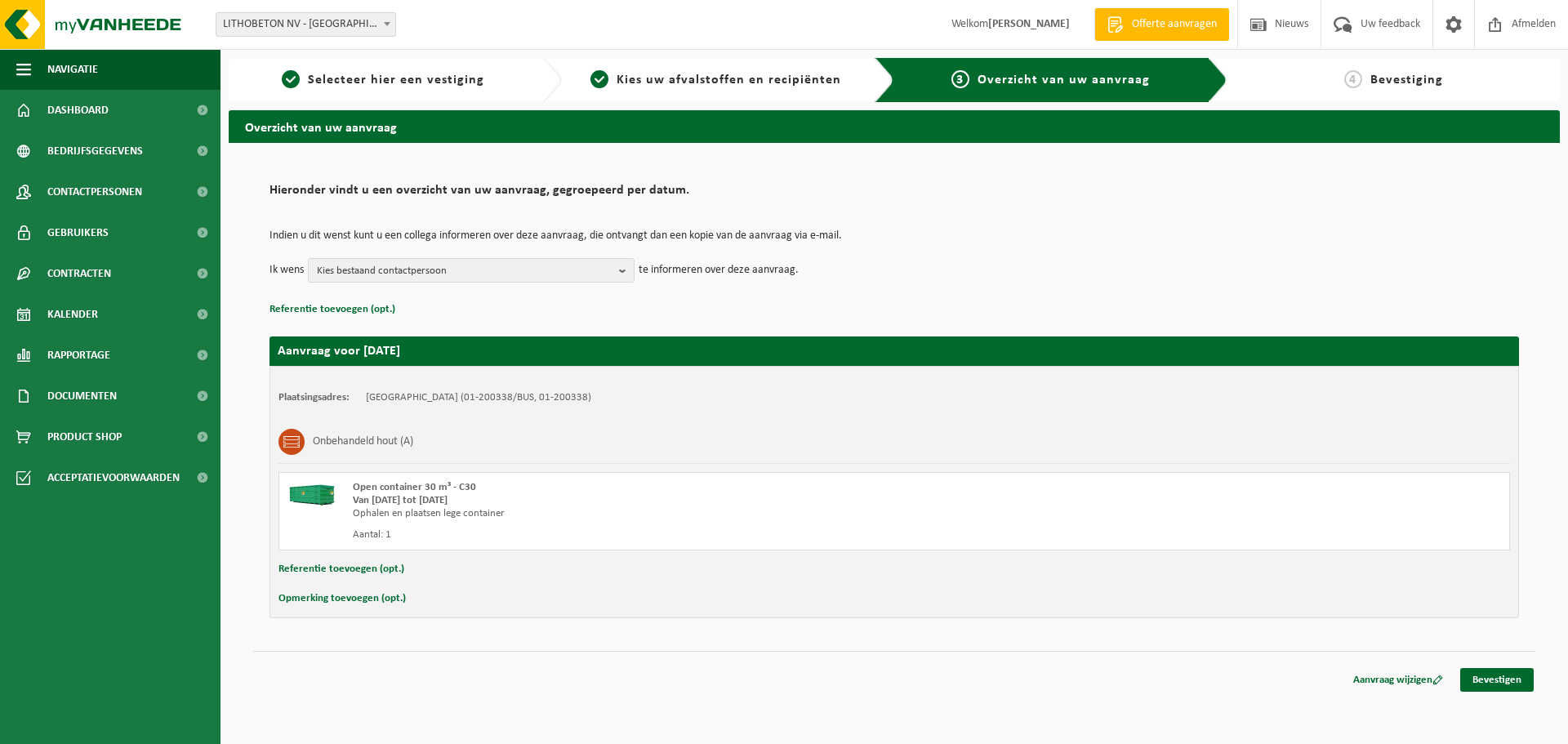
click at [325, 598] on button "Opmerking toevoegen (opt.)" at bounding box center [341, 599] width 128 height 21
click at [450, 600] on input "text" at bounding box center [926, 600] width 1135 height 25
paste input "“Container hoek H11 aan kant IJzerwegstraat"
drag, startPoint x: 371, startPoint y: 596, endPoint x: 343, endPoint y: 596, distance: 28.0
click at [343, 596] on div "Annuleren “Container hoek H11 aan kant IJzerwegstraat" at bounding box center [893, 600] width 1231 height 25
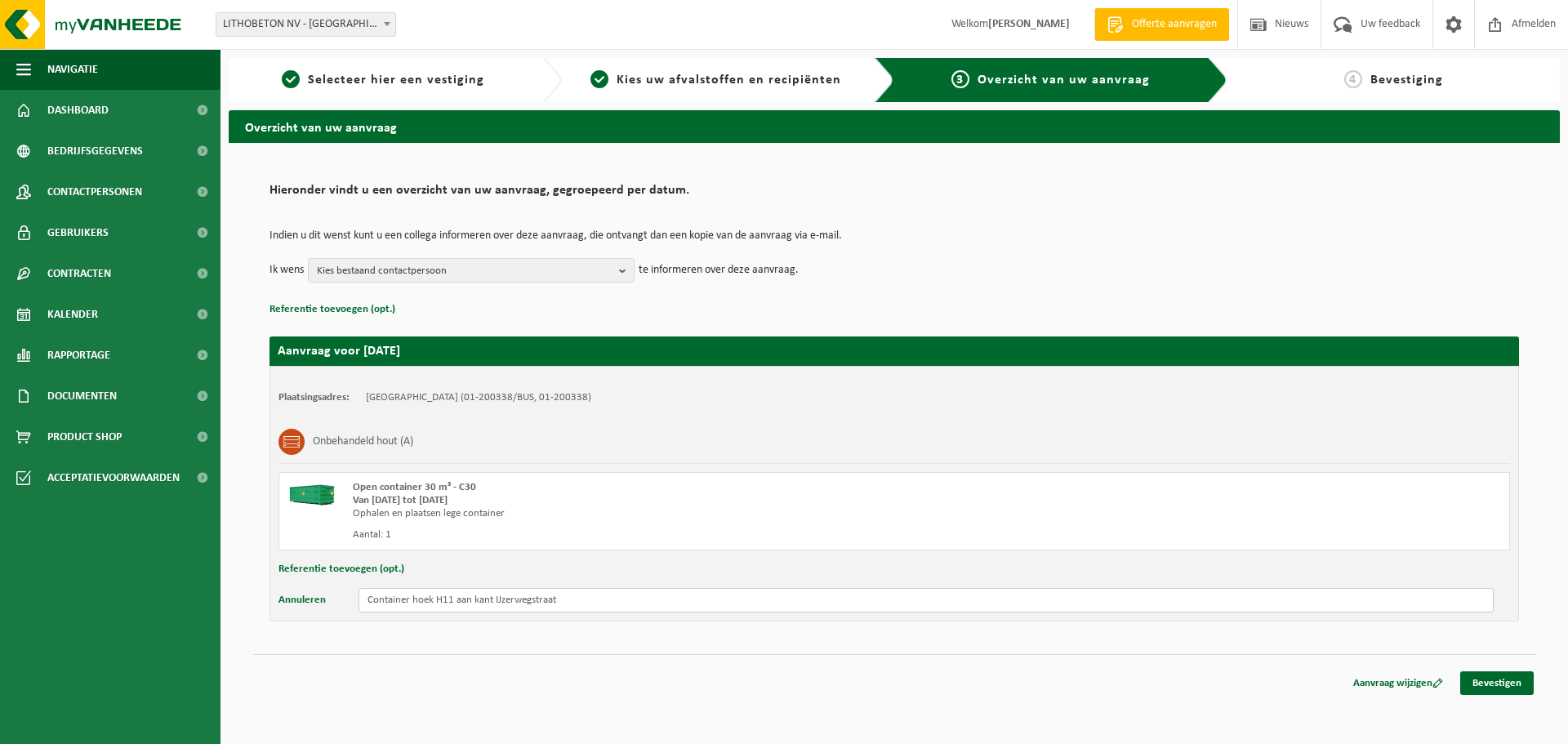
click at [456, 603] on input "Container hoek H11 aan kant IJzerwegstraat" at bounding box center [926, 600] width 1135 height 25
type input "Container hoek H12 aan kant IJzerwegstraat"
click at [1519, 679] on link "Bevestigen" at bounding box center [1497, 683] width 74 height 24
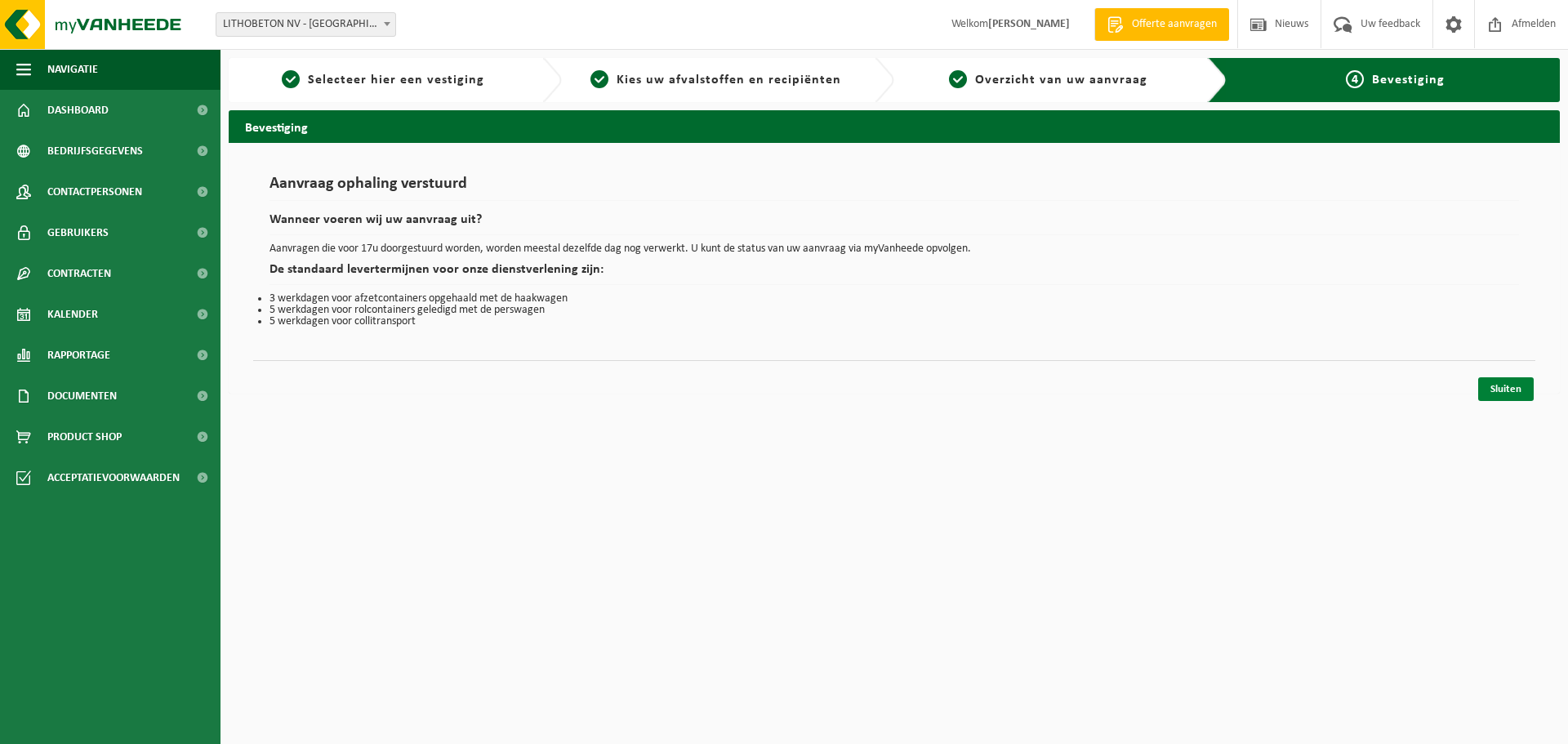
click at [1500, 390] on link "Sluiten" at bounding box center [1506, 389] width 55 height 24
